Goal: Information Seeking & Learning: Learn about a topic

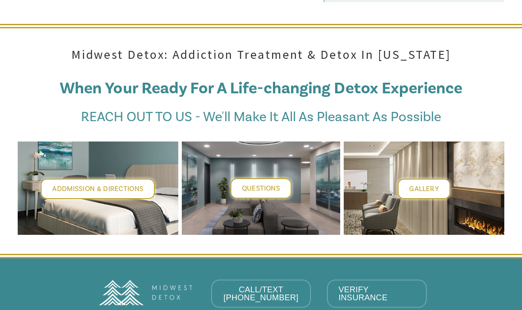
scroll to position [3453, 0]
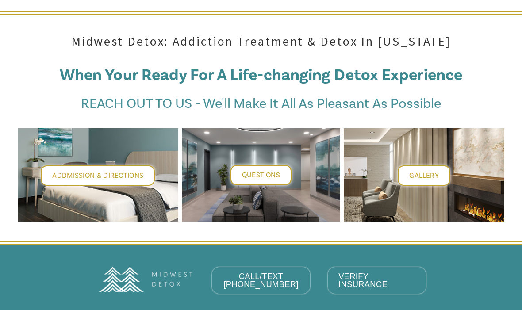
click at [374, 272] on span "VERIFY INSURANCE" at bounding box center [362, 280] width 49 height 17
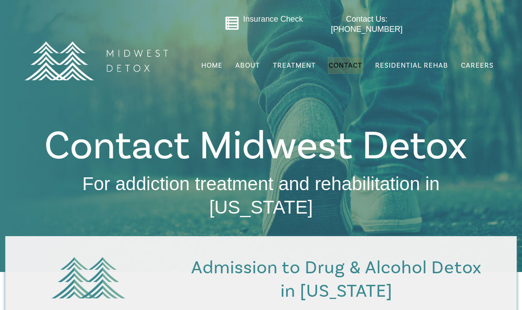
click at [209, 64] on span "Home" at bounding box center [211, 65] width 21 height 9
click at [302, 62] on span "Treatment" at bounding box center [294, 65] width 43 height 7
click at [0, 0] on span "Alcohol Detox" at bounding box center [0, 0] width 0 height 0
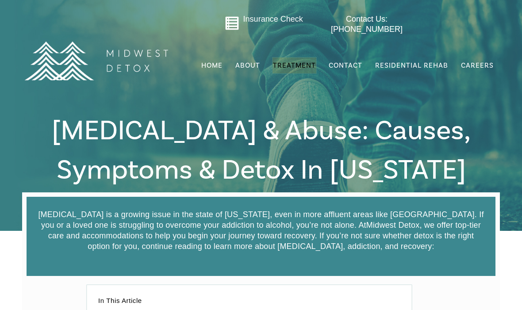
click at [217, 61] on span "Home" at bounding box center [211, 65] width 21 height 9
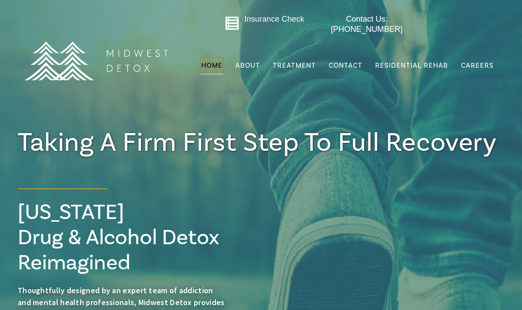
click at [279, 21] on span "Insurance Check" at bounding box center [275, 19] width 60 height 9
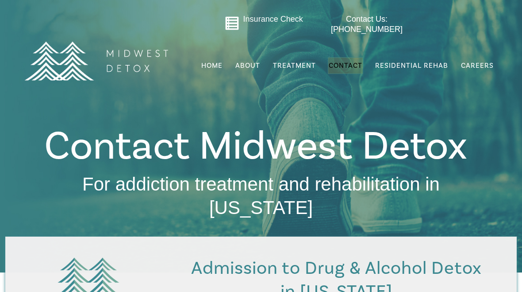
click at [273, 20] on span "Insurance Check" at bounding box center [273, 19] width 60 height 9
click at [415, 61] on span "Residential Rehab" at bounding box center [411, 65] width 73 height 9
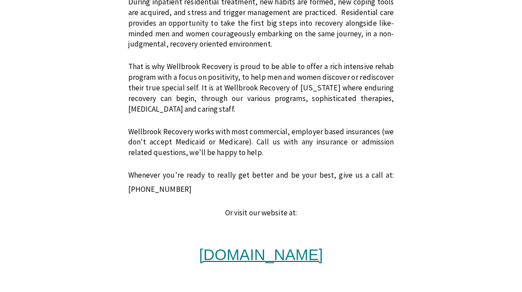
scroll to position [768, 0]
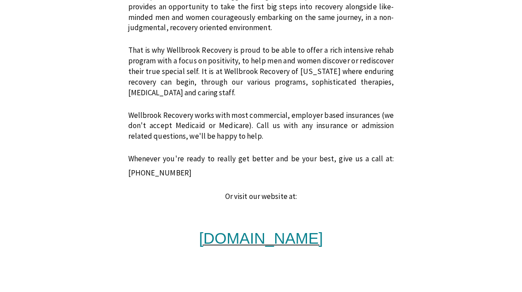
click at [276, 230] on span "[DOMAIN_NAME]" at bounding box center [261, 237] width 124 height 17
